Goal: Transaction & Acquisition: Purchase product/service

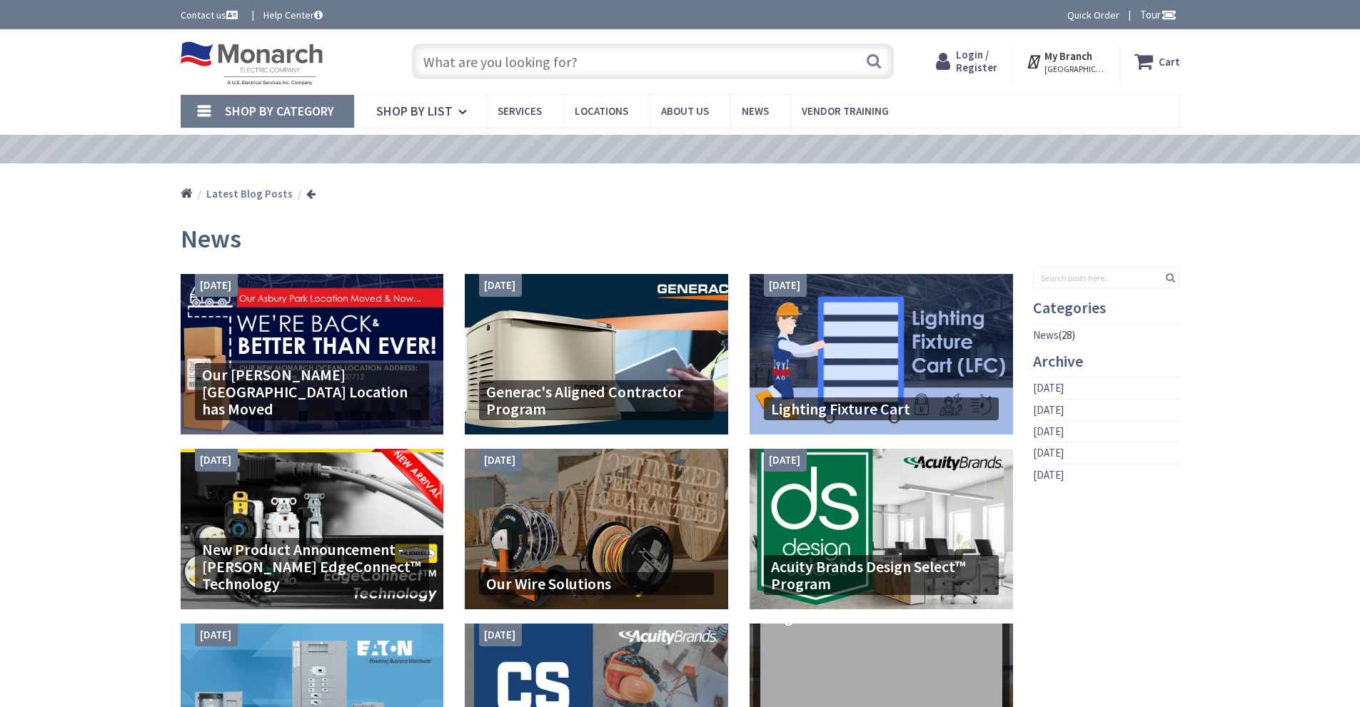
click at [554, 61] on input "text" at bounding box center [653, 62] width 482 height 36
type input "[STREET_ADDRESS]"
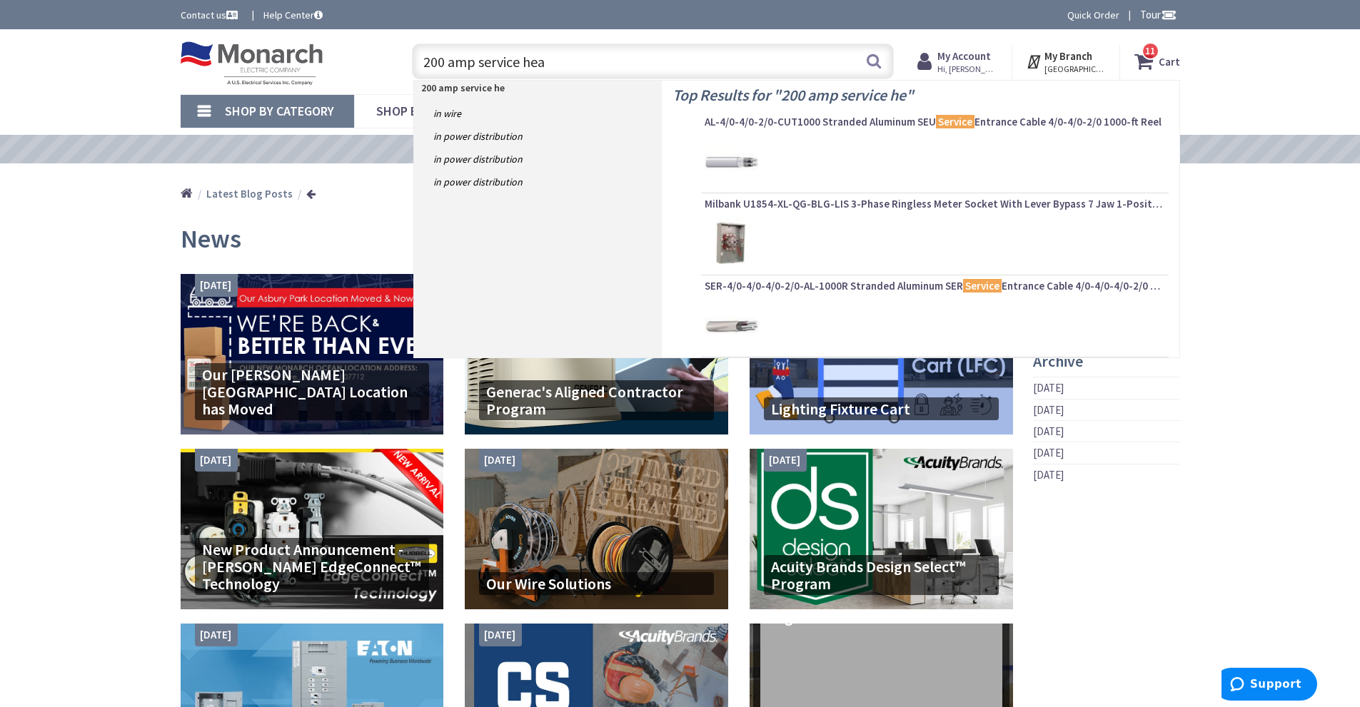
type input "200 amp service head"
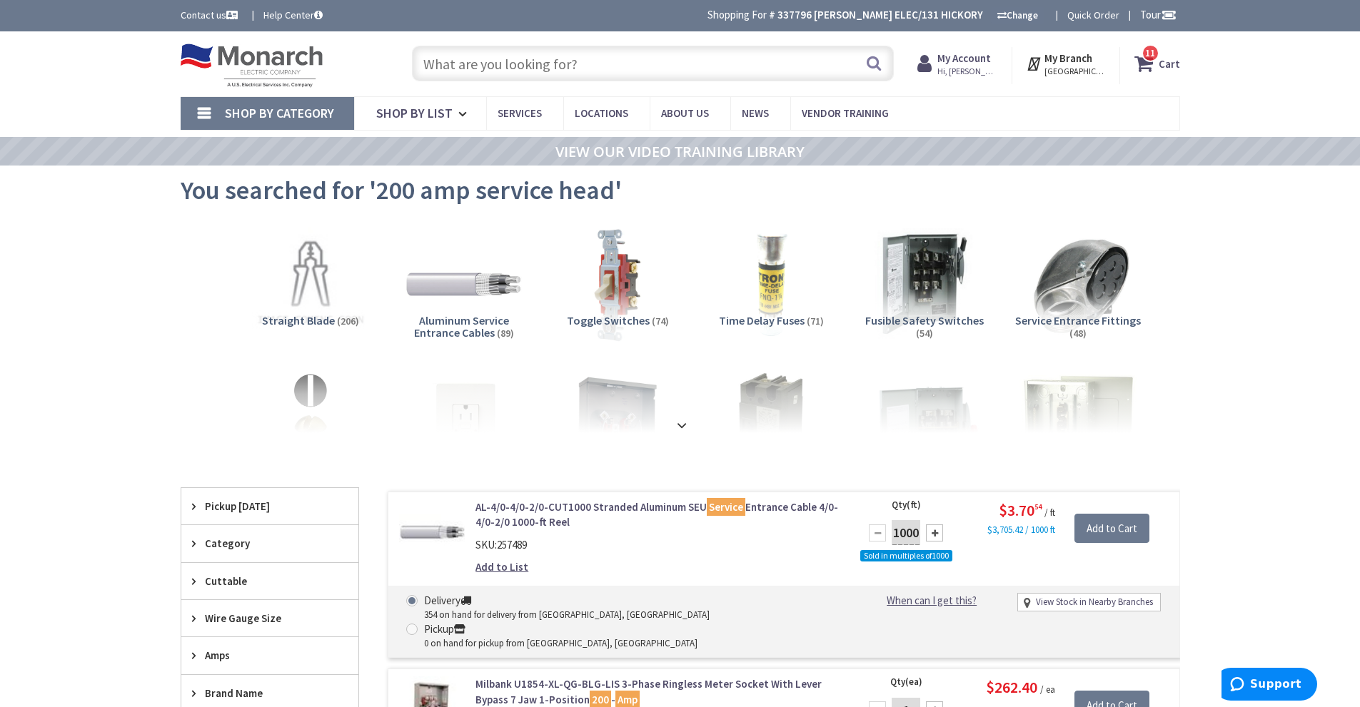
click at [520, 63] on input "text" at bounding box center [653, 64] width 482 height 36
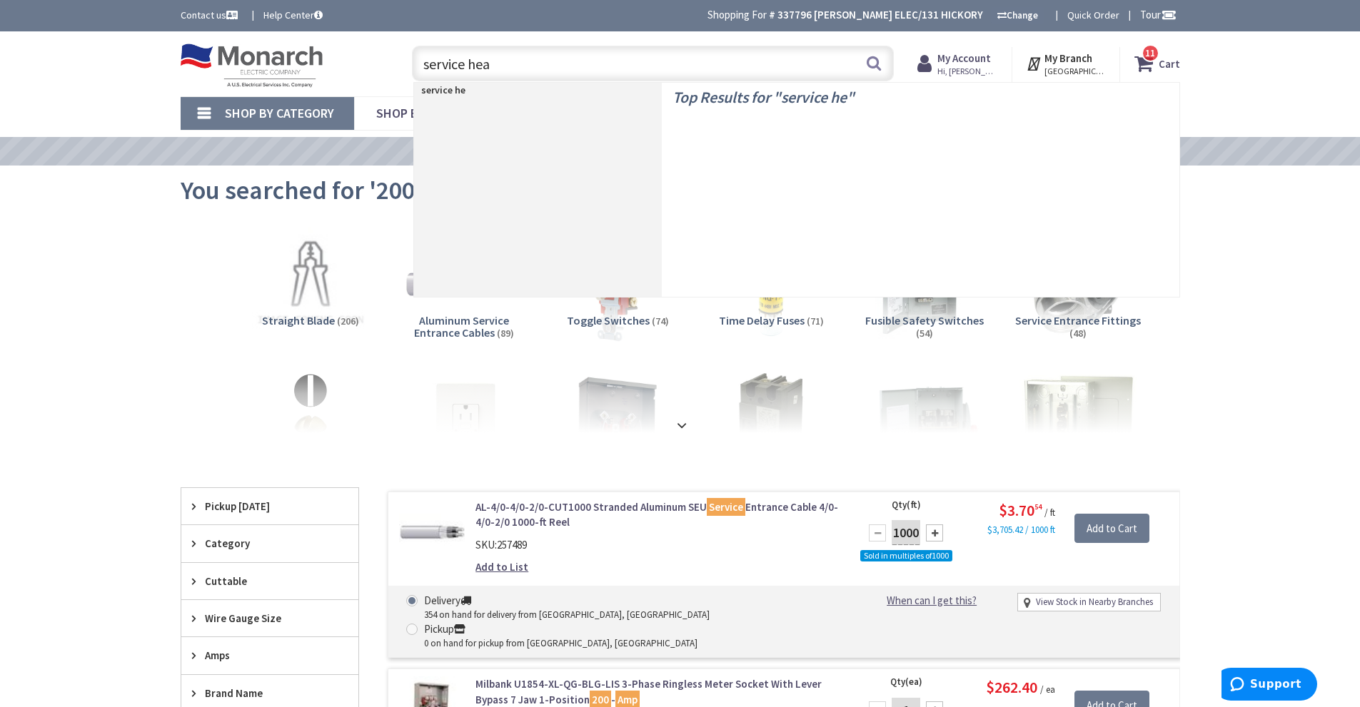
type input "service head"
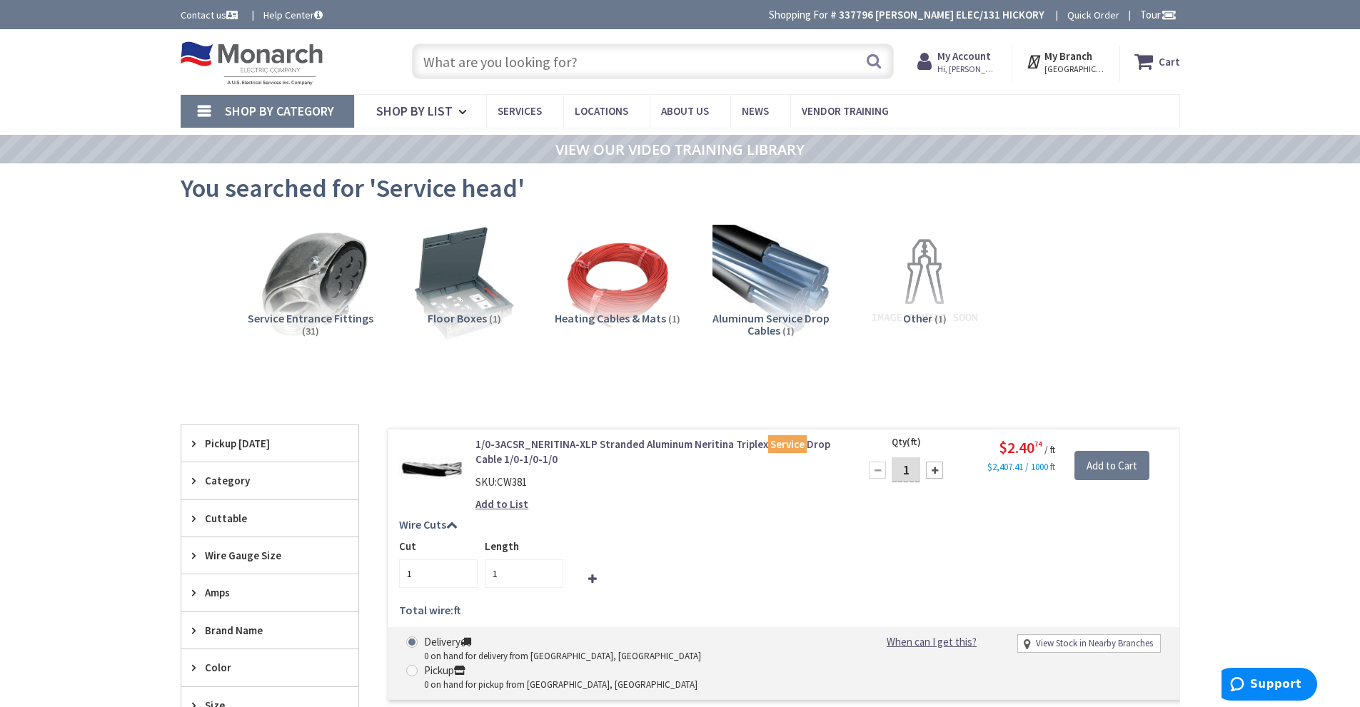
click at [290, 287] on img at bounding box center [310, 282] width 129 height 129
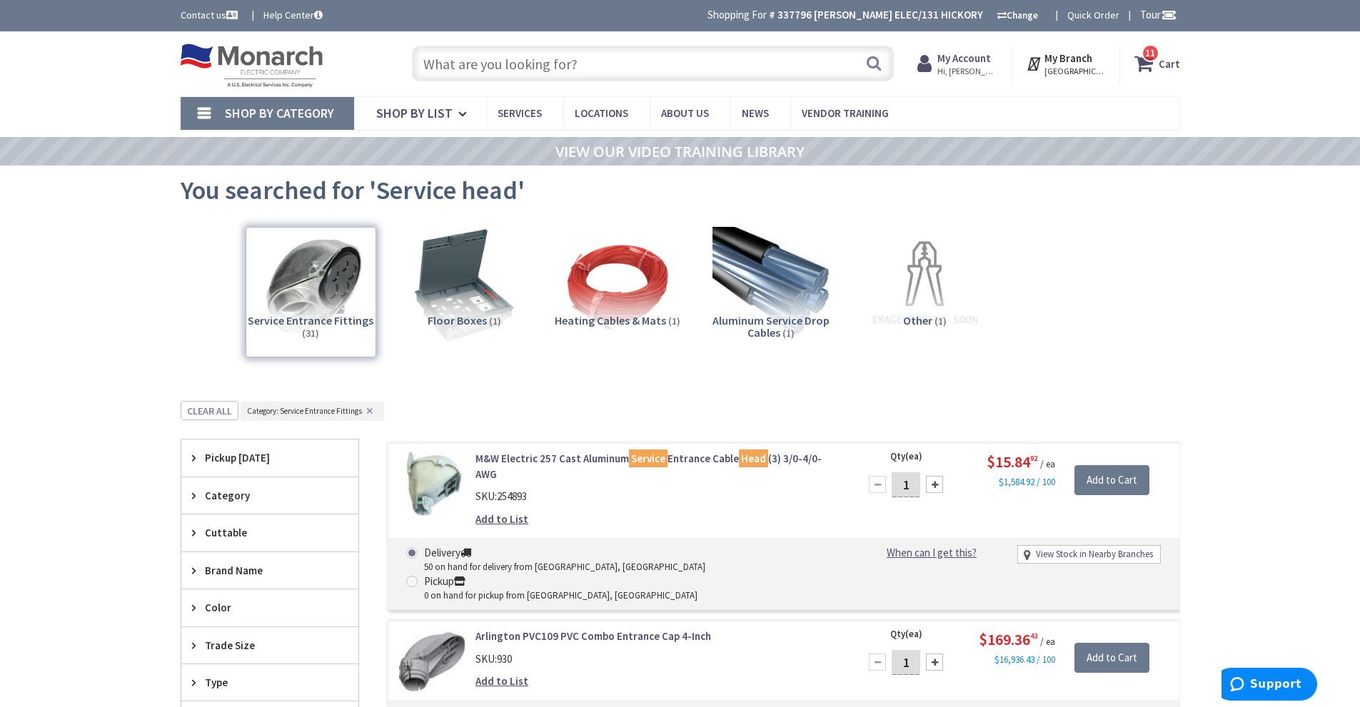
click at [500, 65] on input "text" at bounding box center [653, 64] width 482 height 36
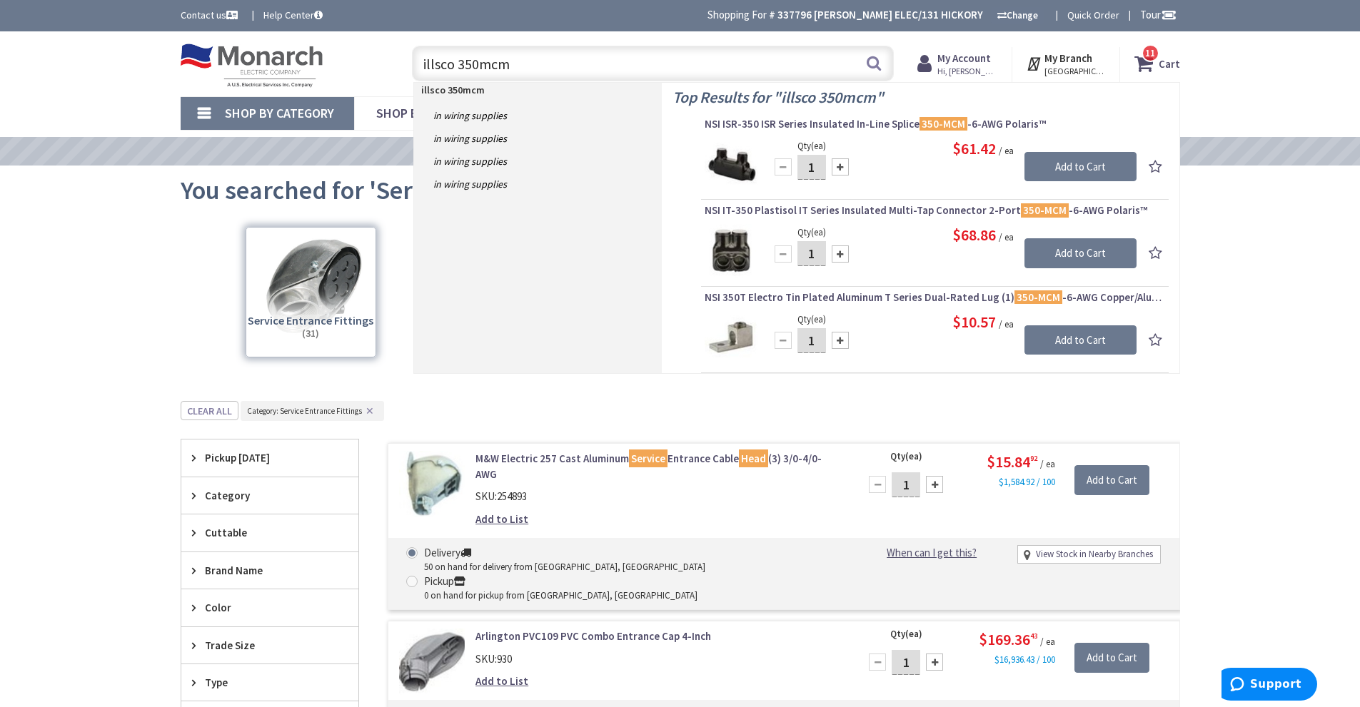
type input "illsco 350mcm"
